Goal: Transaction & Acquisition: Purchase product/service

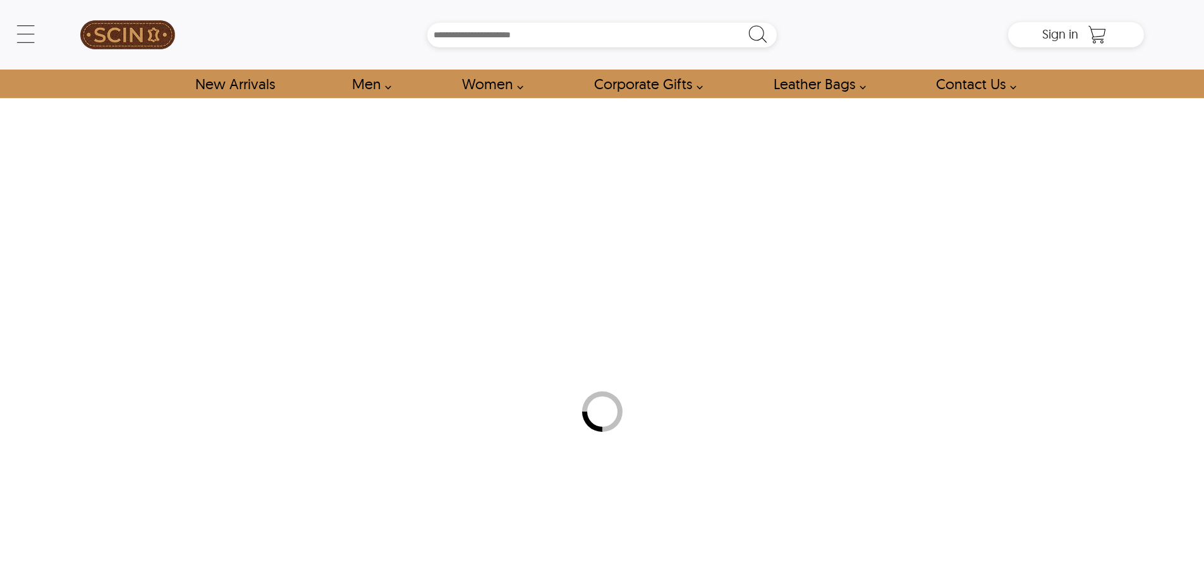
scroll to position [253, 0]
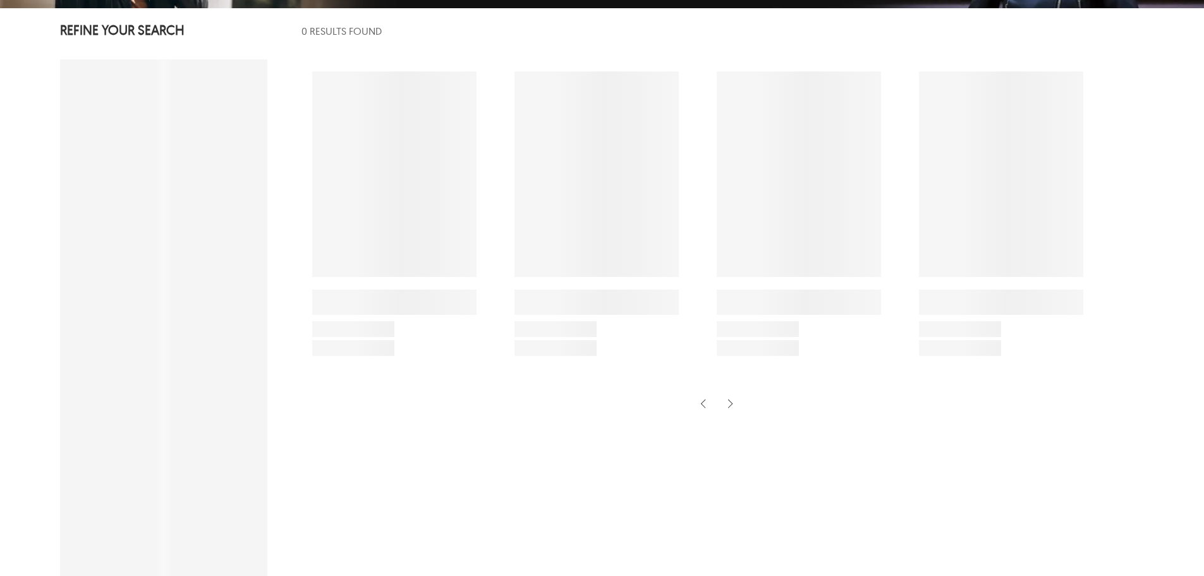
select select "********"
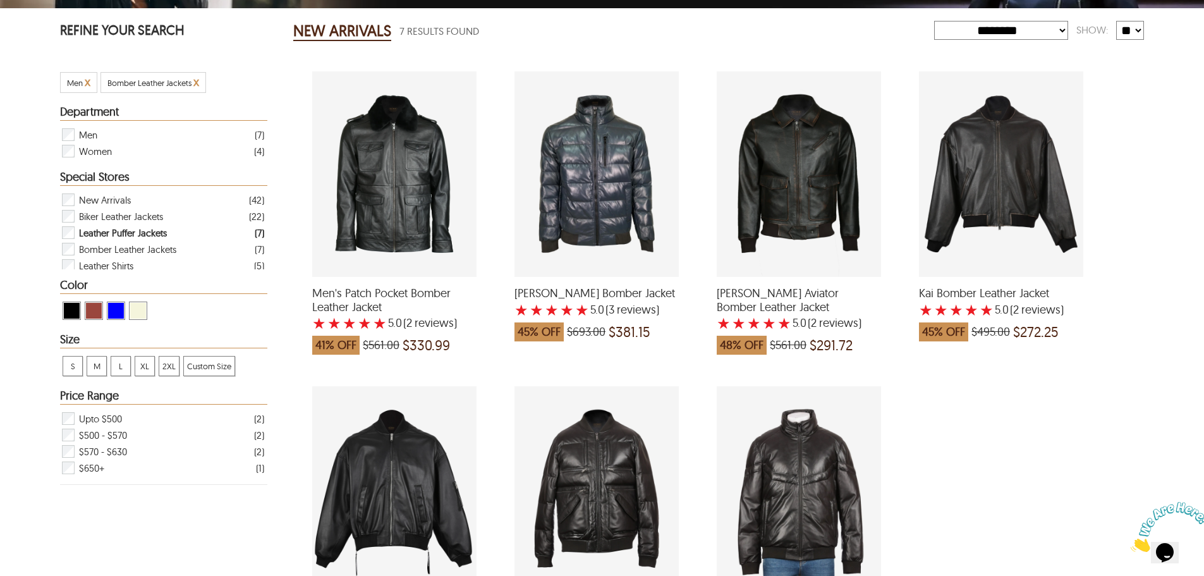
scroll to position [0, 0]
click at [114, 306] on span "View Blue New Arrivals" at bounding box center [116, 311] width 16 height 16
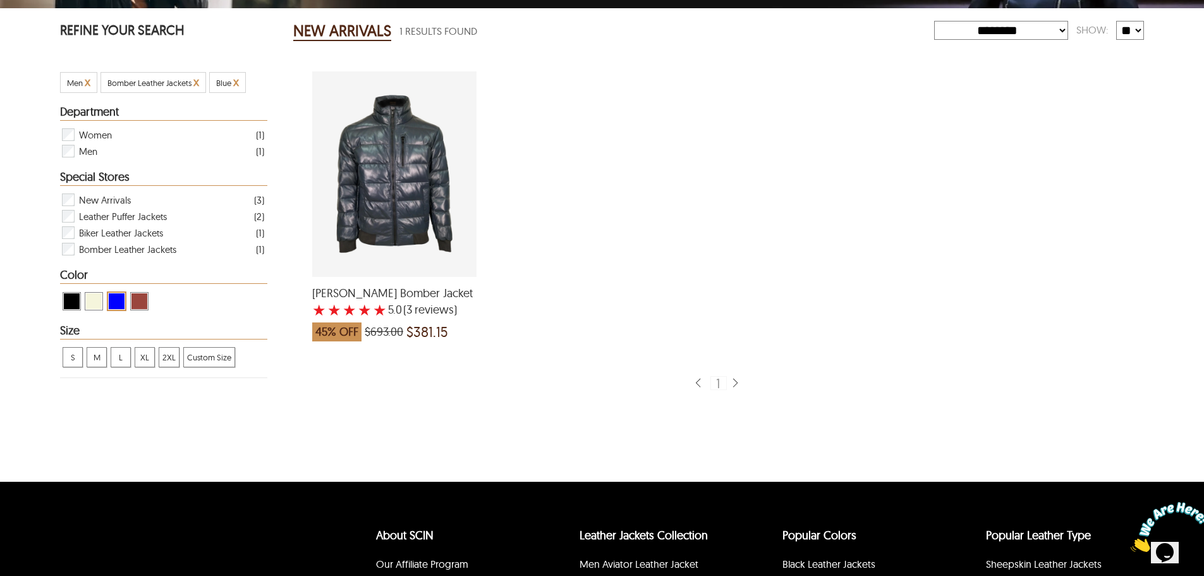
click at [135, 299] on span "View Cognac New Arrivals" at bounding box center [139, 301] width 16 height 16
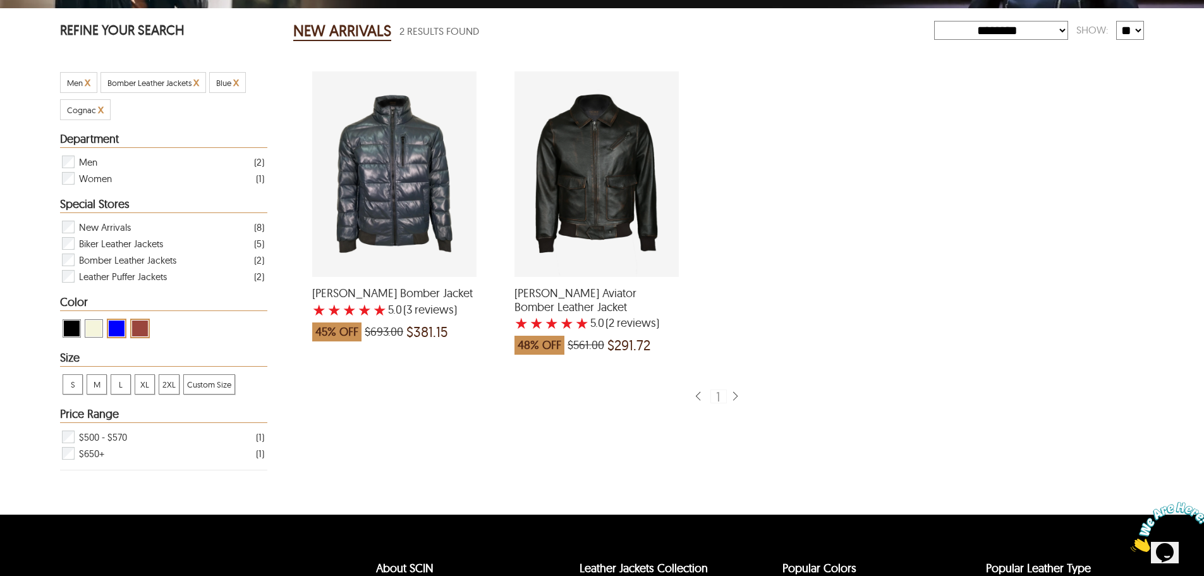
click at [90, 333] on span "View Beige New Arrivals" at bounding box center [94, 328] width 16 height 16
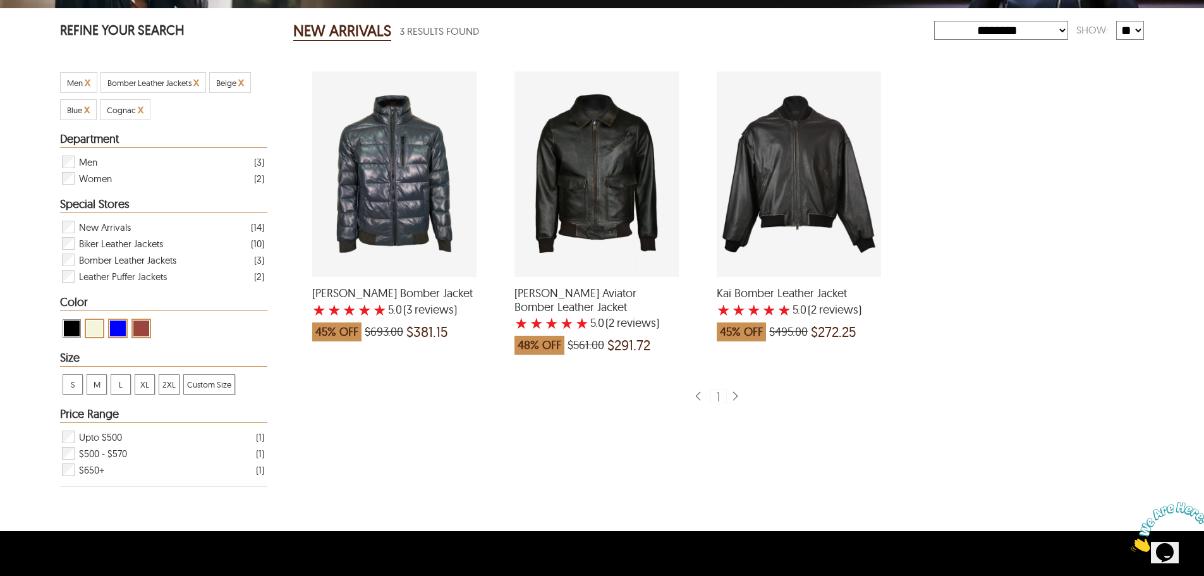
click at [70, 328] on span "View Black New Arrivals" at bounding box center [72, 328] width 16 height 16
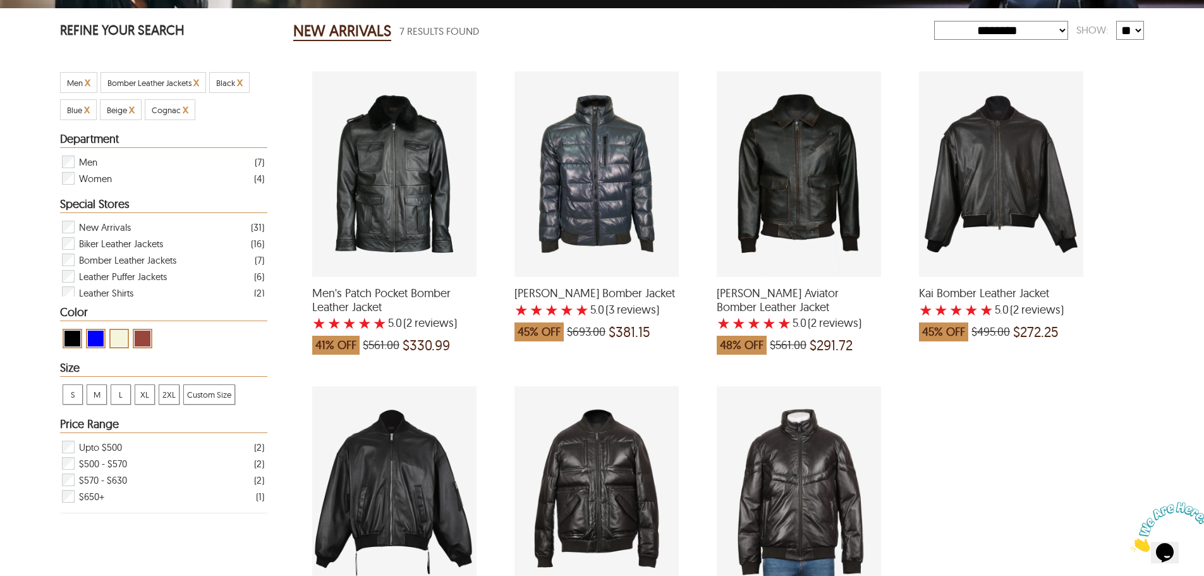
click at [986, 196] on div "Kai Bomber Leather Jacket with a 5 Star Rating 2 Product Review which was at a …" at bounding box center [1001, 173] width 164 height 205
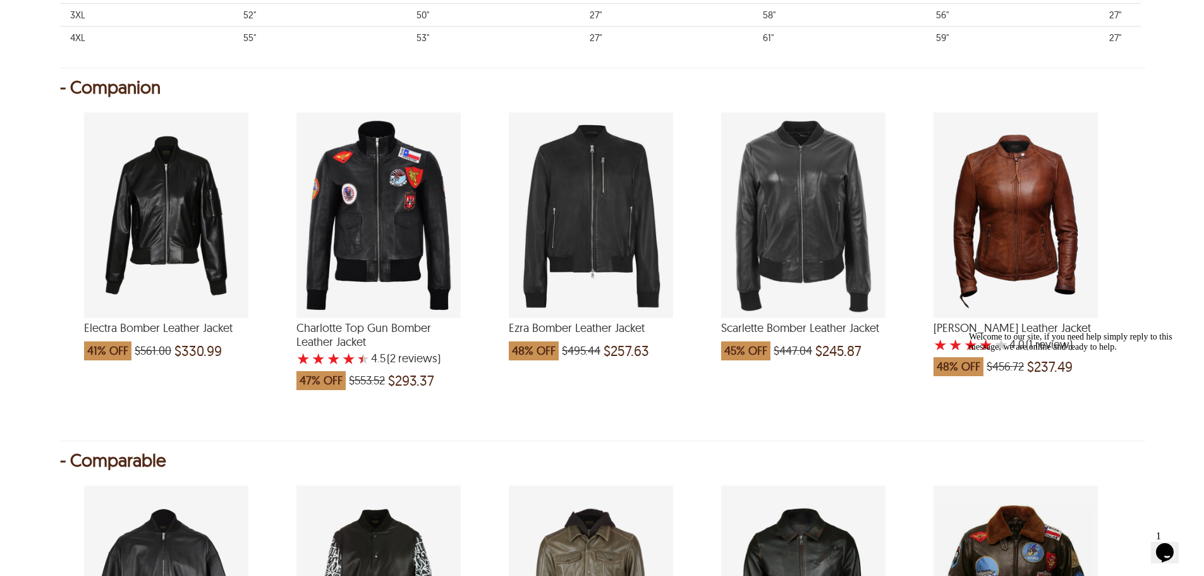
scroll to position [1011, 0]
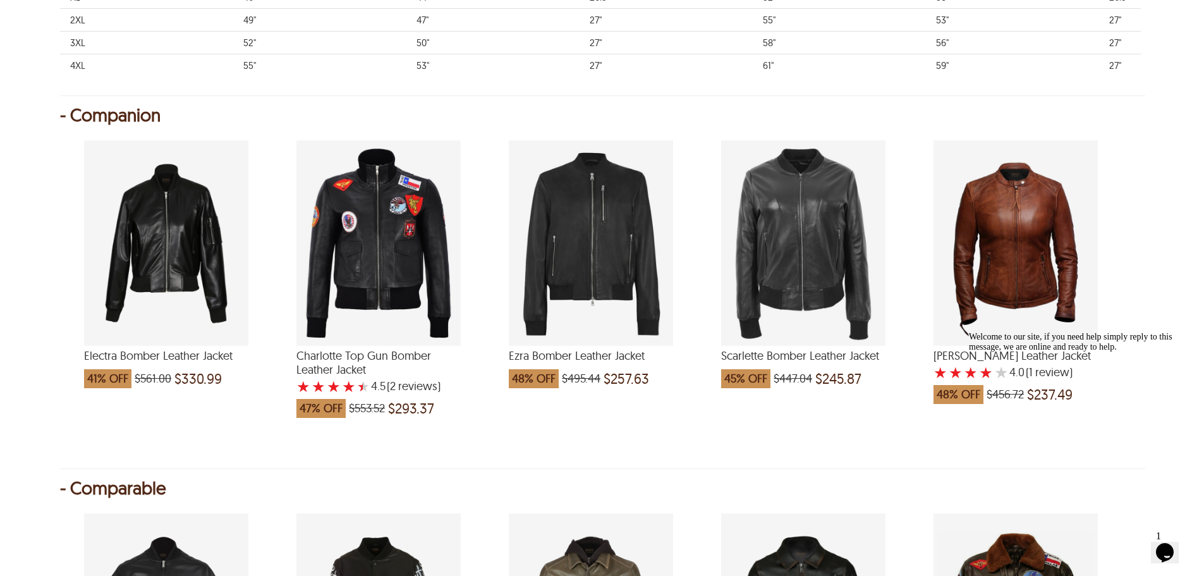
click at [619, 258] on div "Ezra Bomber Leather Jacket which was at a price of $495.44, now after discount …" at bounding box center [591, 242] width 164 height 205
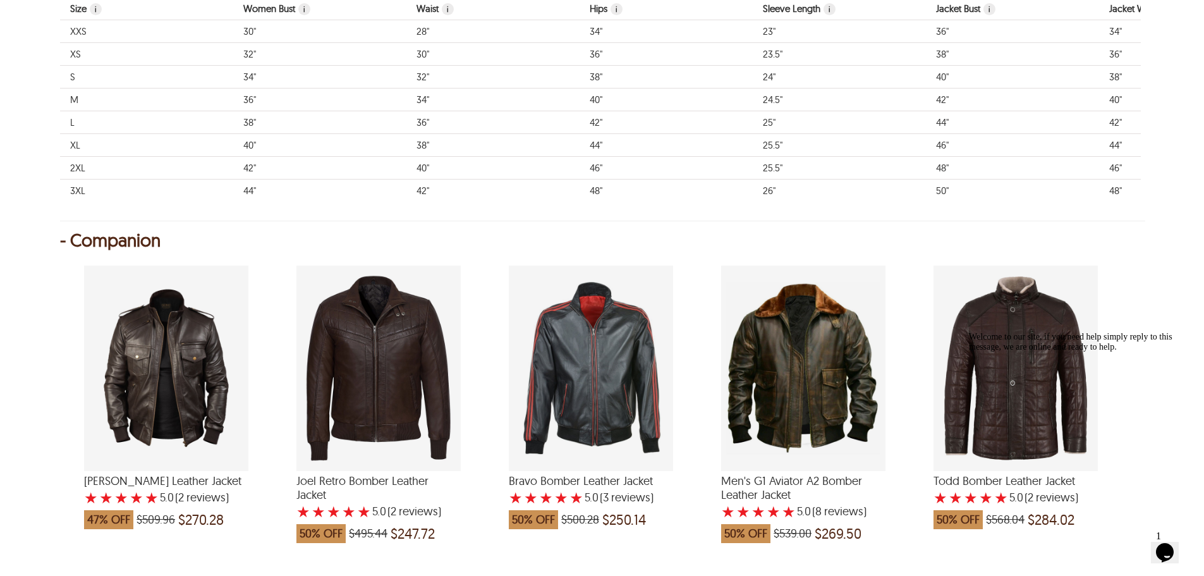
scroll to position [885, 0]
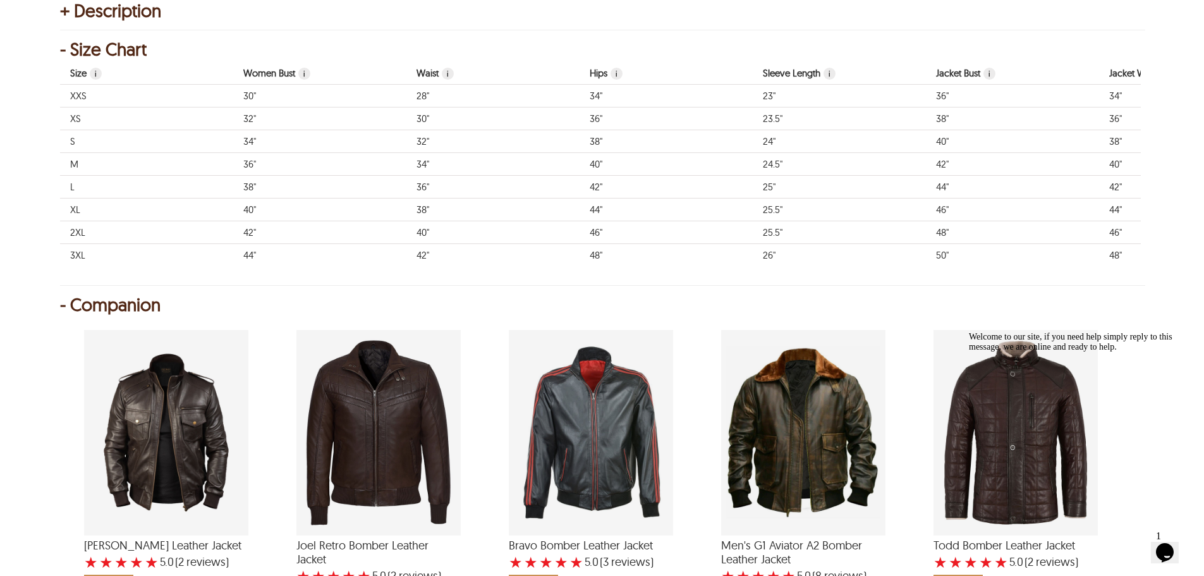
click at [135, 411] on div "Frank Bomber Leather Jacket with a 5 Star Rating 2 Product Review which was at …" at bounding box center [166, 432] width 164 height 205
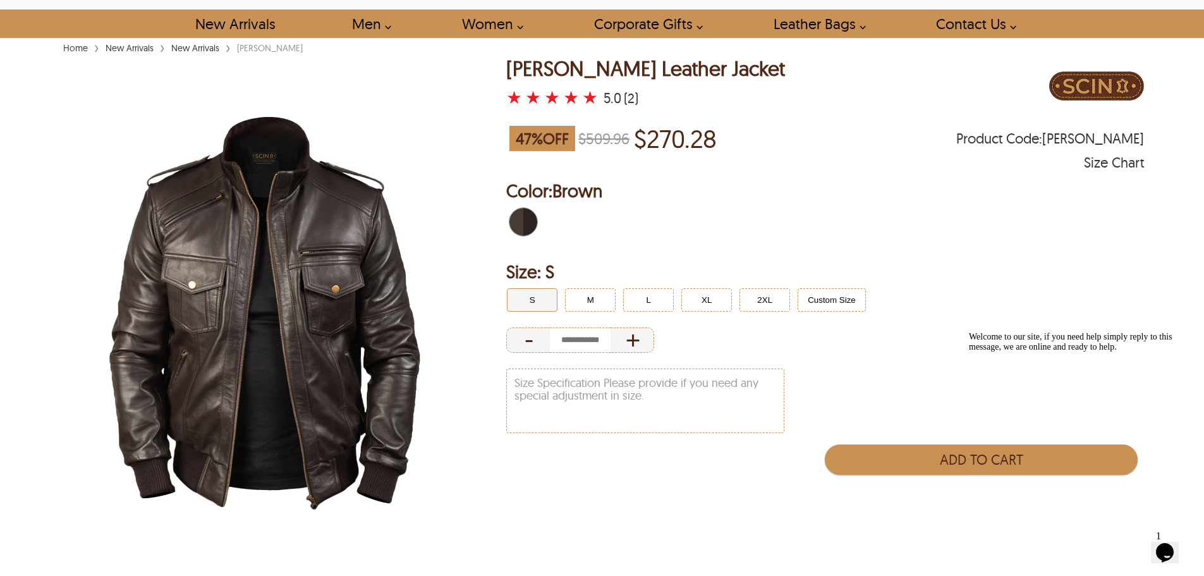
scroll to position [63, 0]
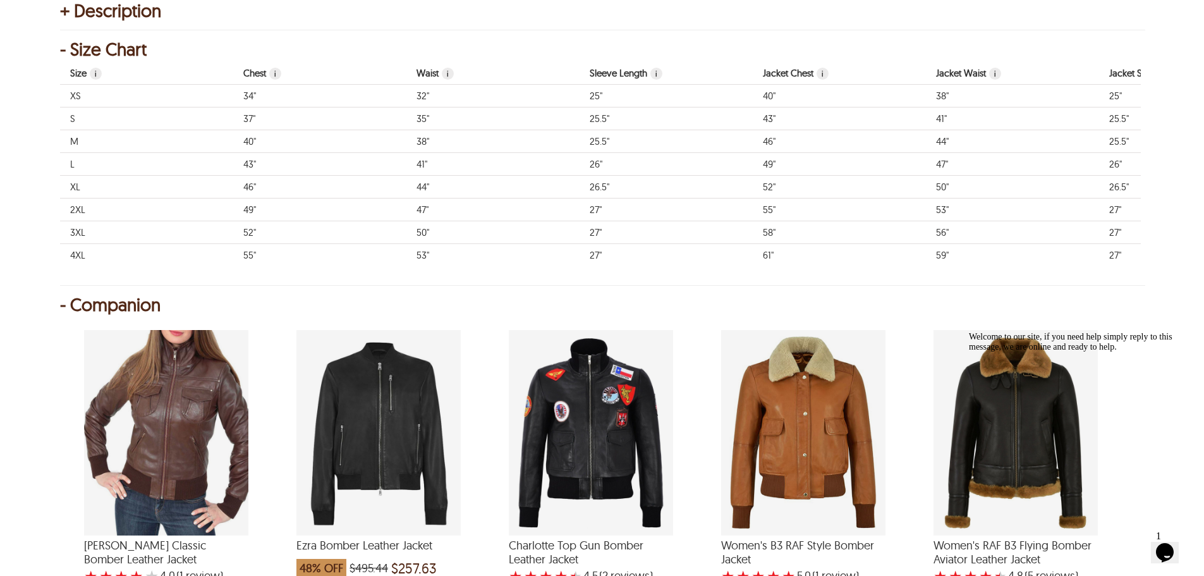
select select "********"
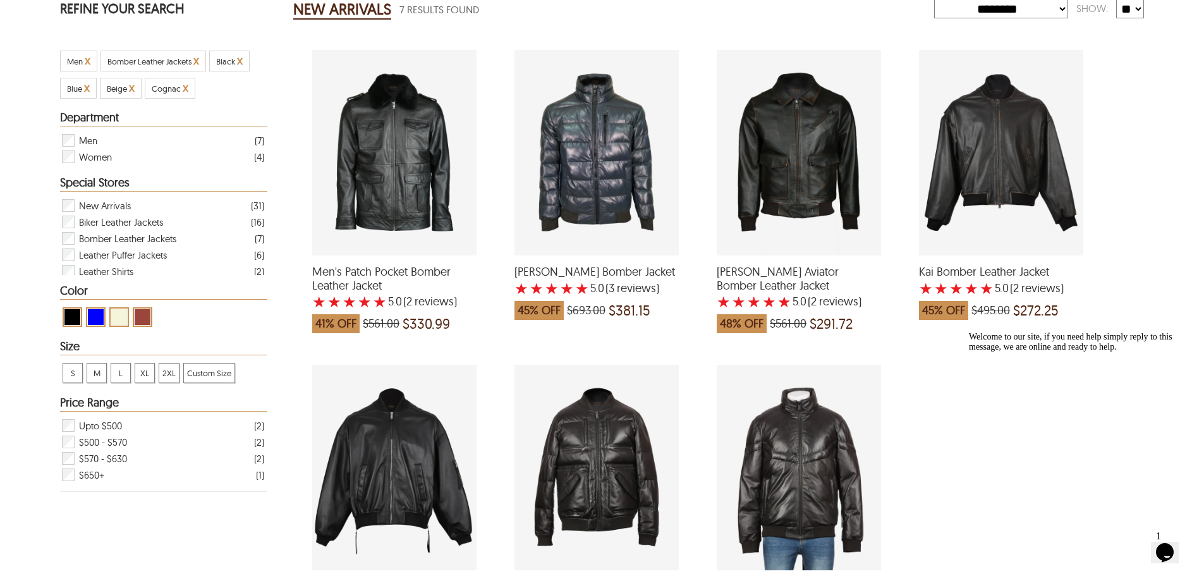
scroll to position [253, 0]
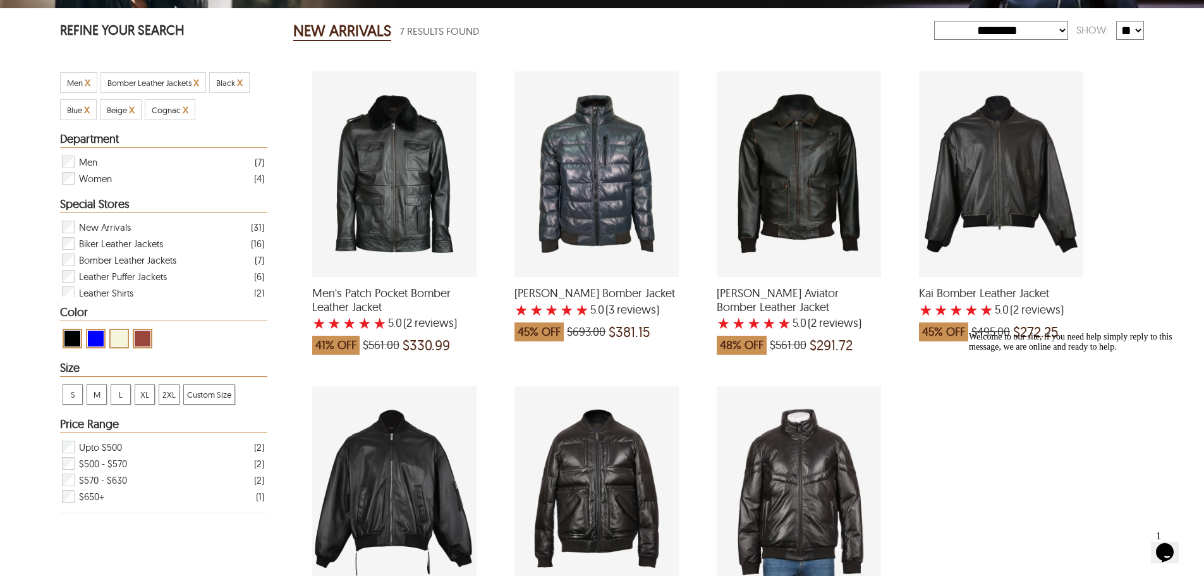
click at [998, 166] on div "Kai Bomber Leather Jacket with a 5 Star Rating 2 Product Review which was at a …" at bounding box center [1001, 173] width 164 height 205
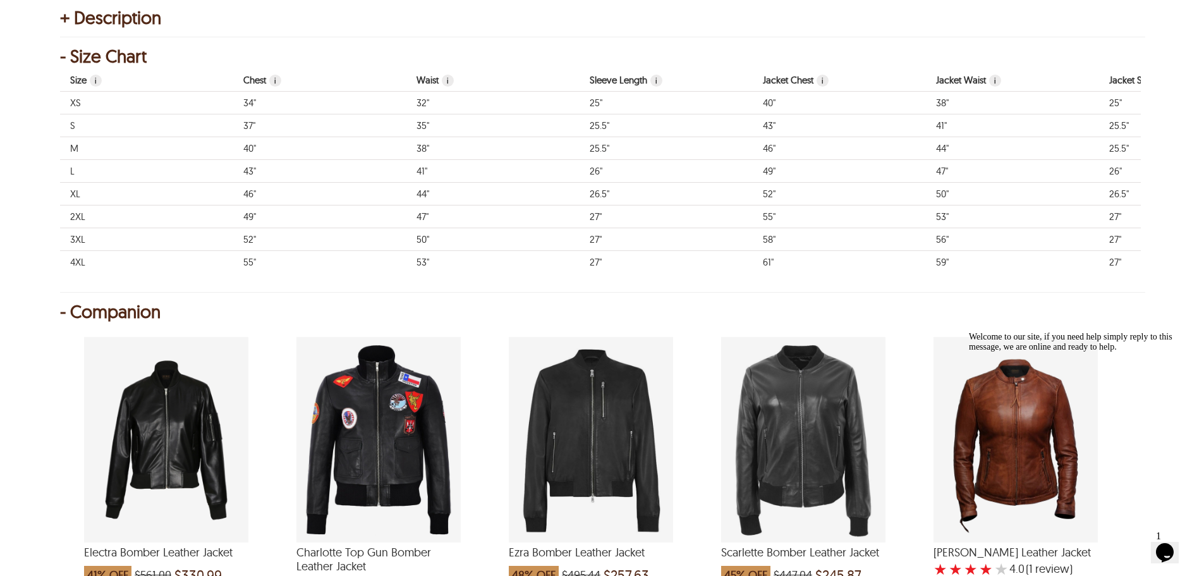
scroll to position [821, 0]
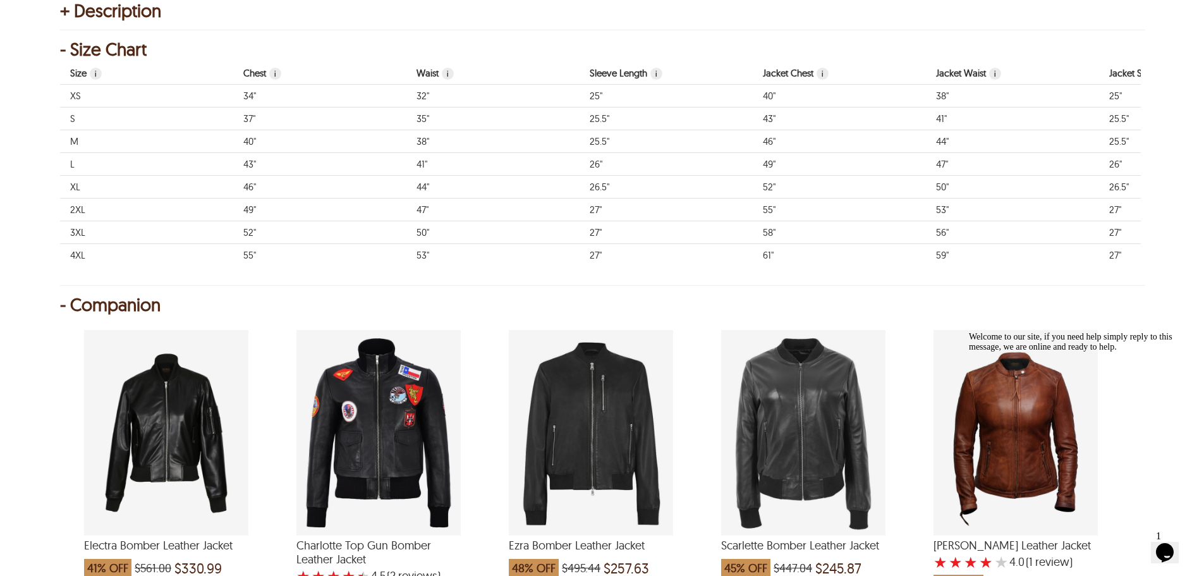
click at [171, 435] on div "Electra Bomber Leather Jacket which was at a price of $561.00, now after discou…" at bounding box center [166, 432] width 164 height 205
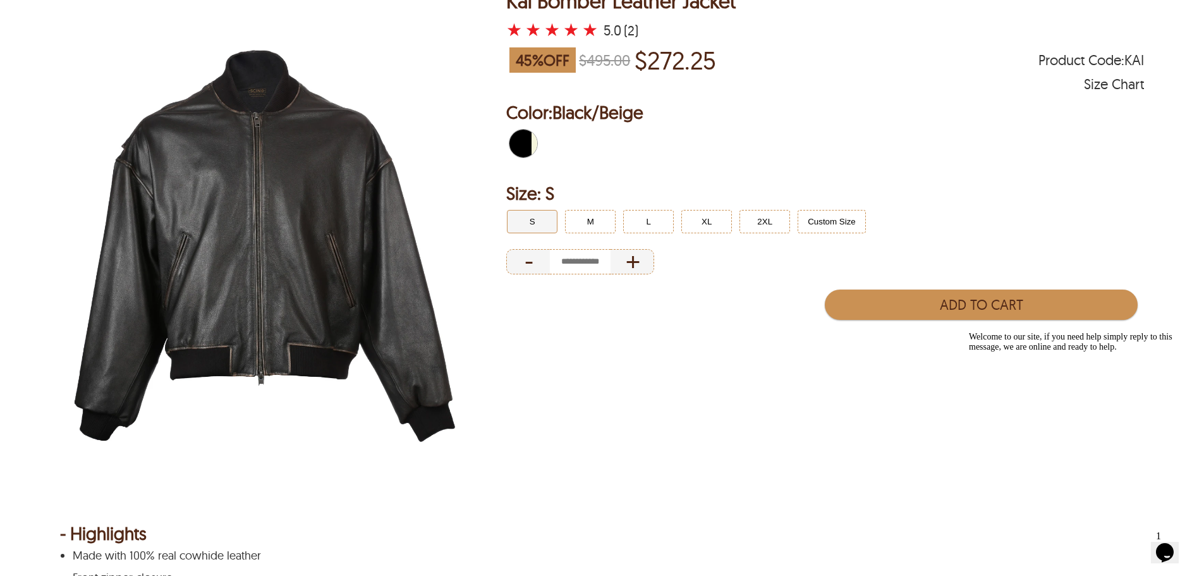
scroll to position [126, 0]
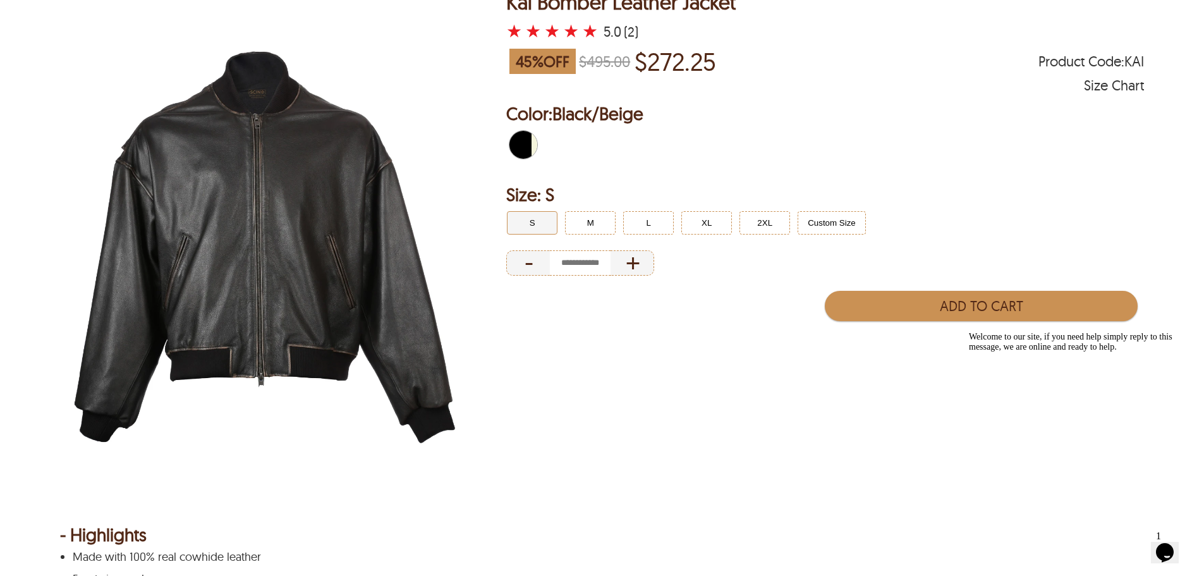
click at [536, 146] on span "Black/Beige" at bounding box center [534, 145] width 6 height 28
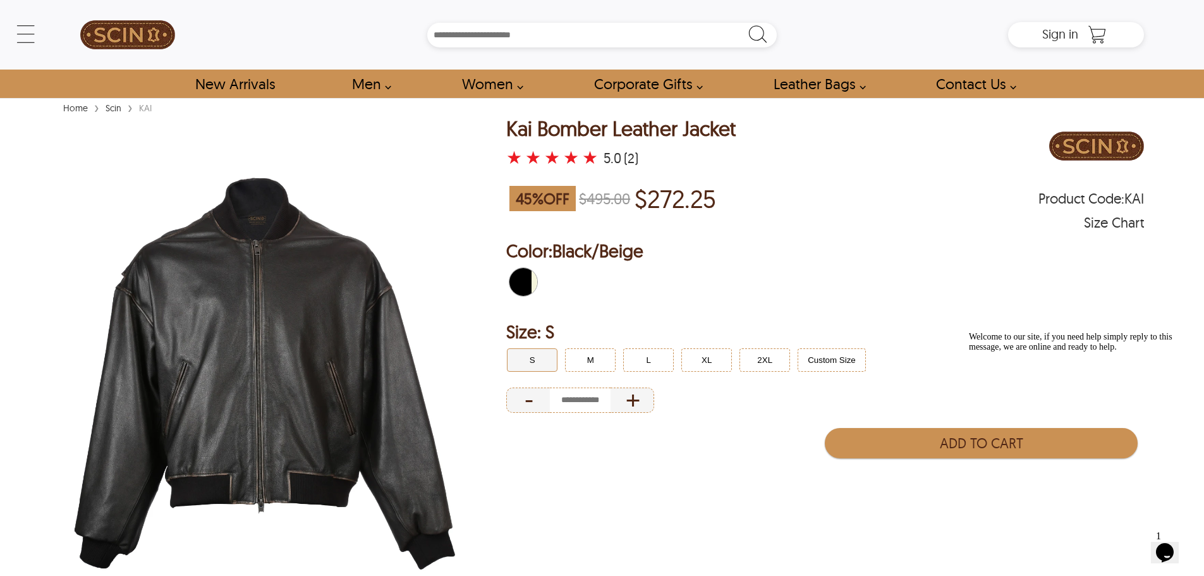
click at [232, 324] on img at bounding box center [264, 374] width 409 height 512
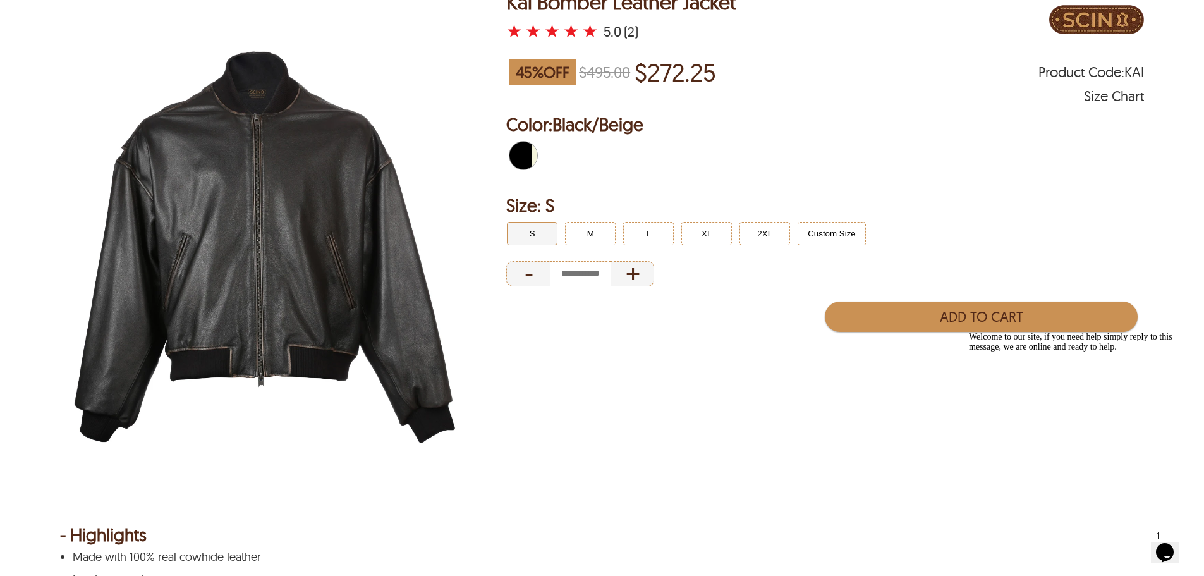
scroll to position [63, 0]
